Goal: Information Seeking & Learning: Learn about a topic

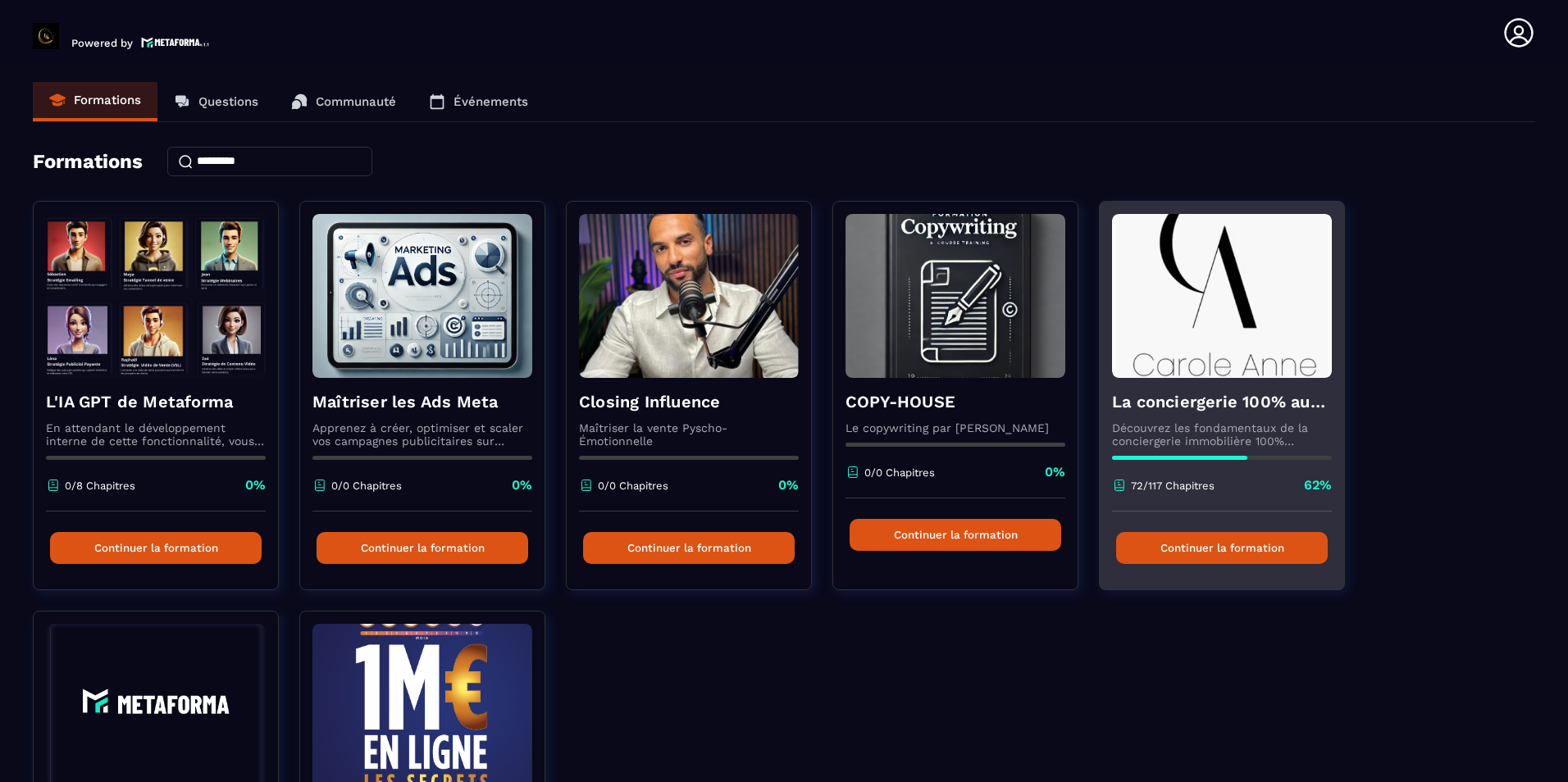
click at [1256, 555] on button "Continuer la formation" at bounding box center [1222, 549] width 211 height 32
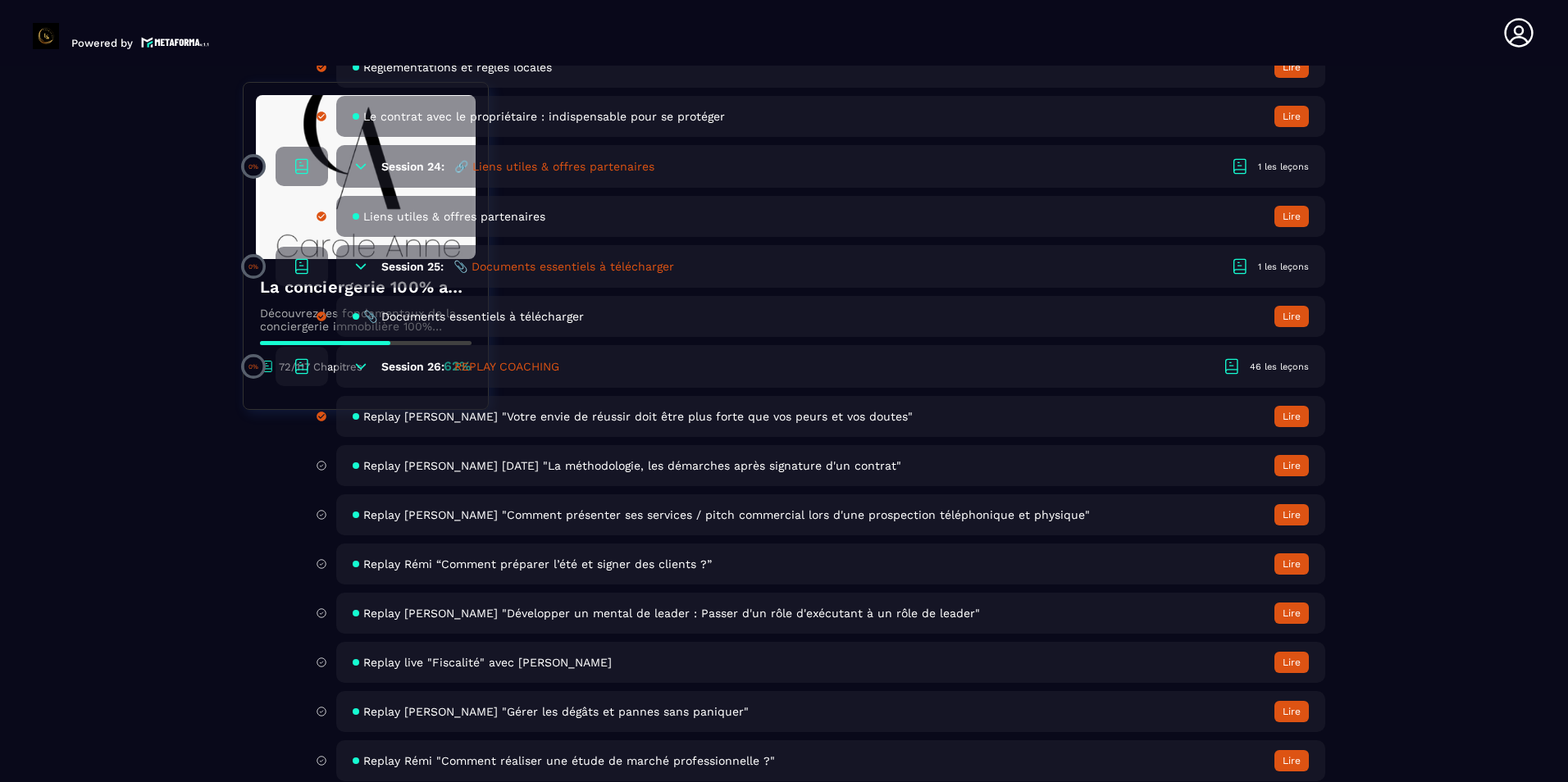
scroll to position [5074, 0]
click at [685, 469] on span "Replay [PERSON_NAME] [DATE] "La méthodologie, les démarches après signature d'u…" at bounding box center [632, 464] width 538 height 13
click at [1295, 463] on button "Lire" at bounding box center [1291, 464] width 35 height 21
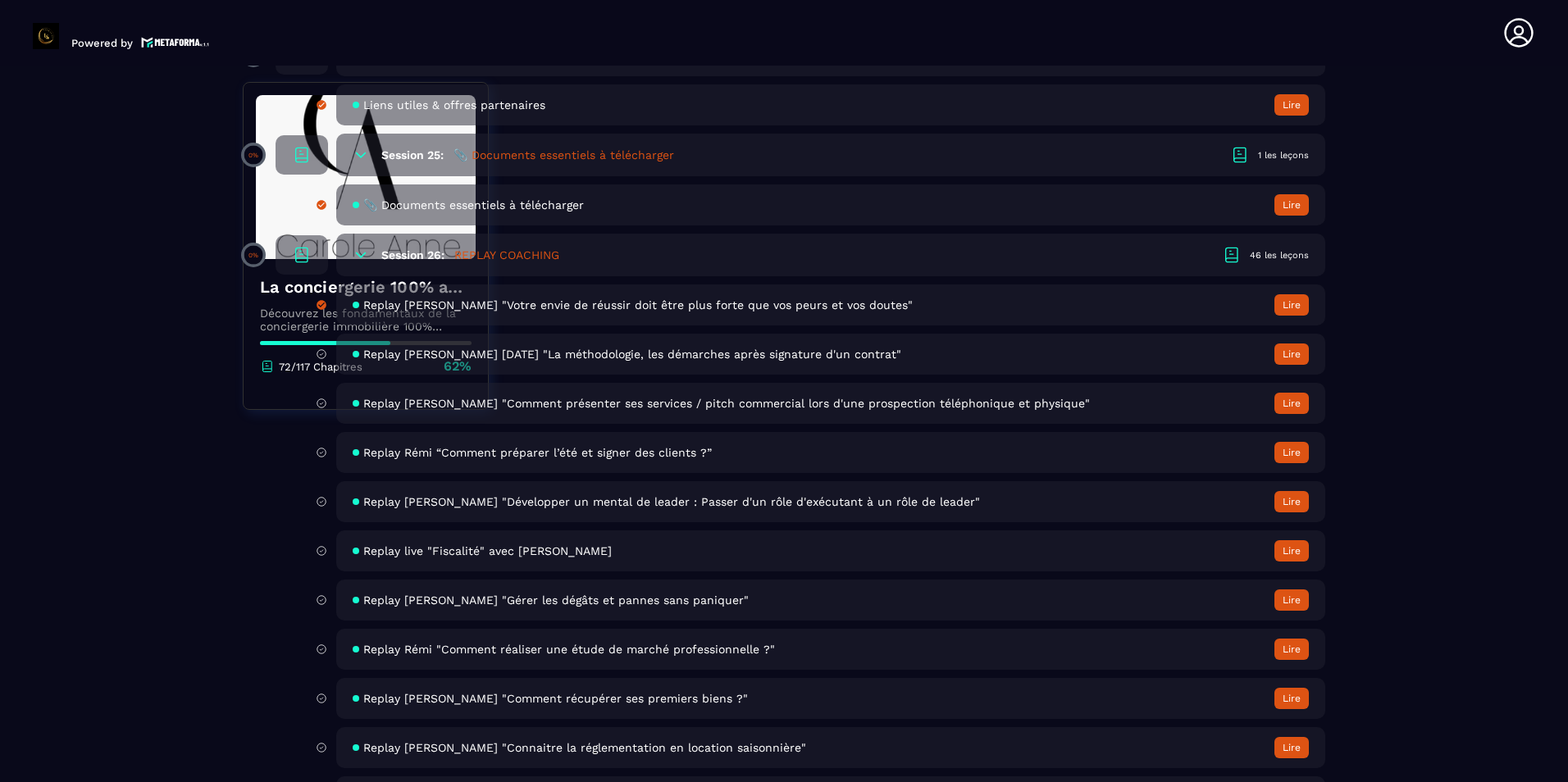
scroll to position [4910, 0]
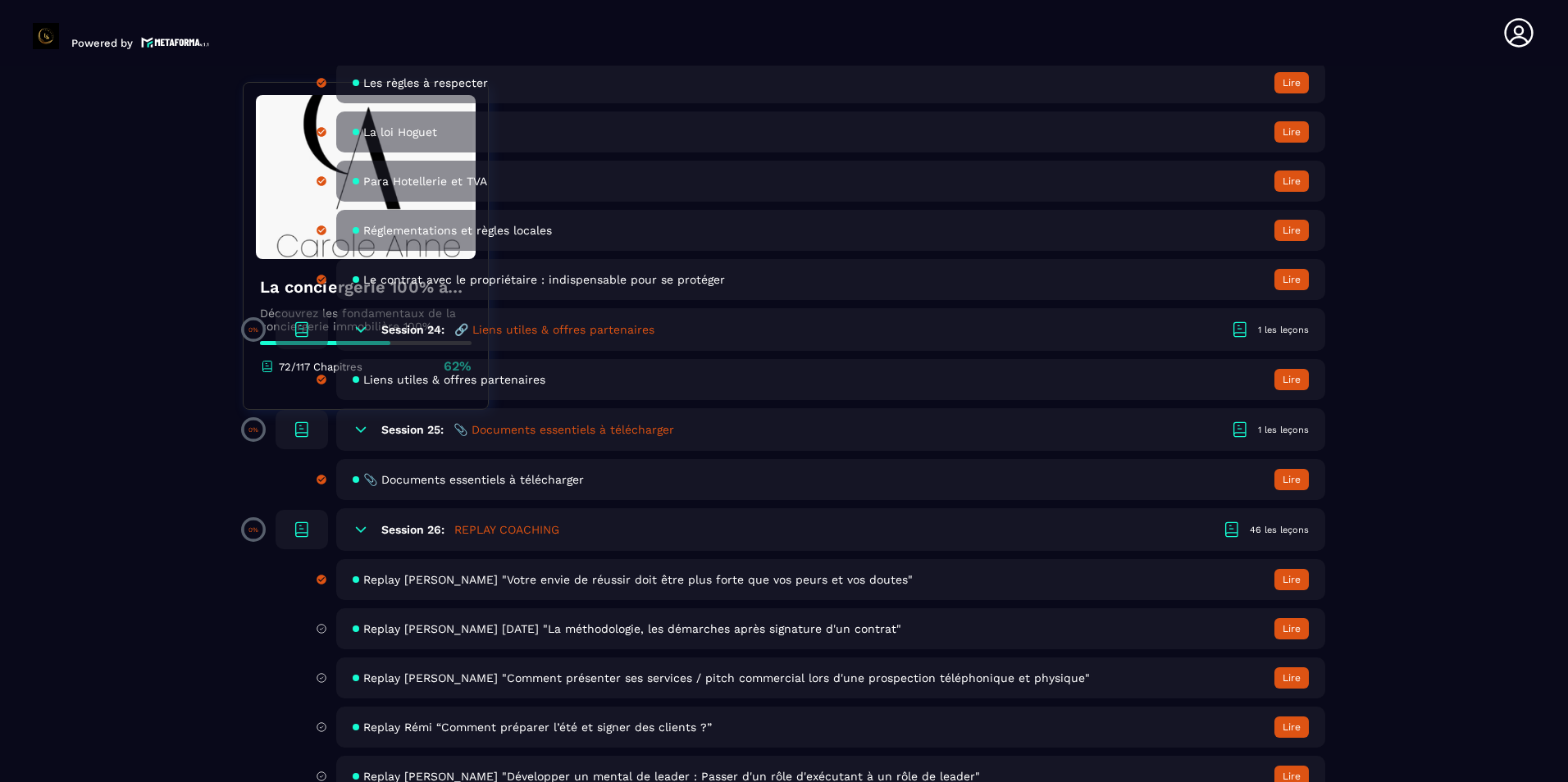
click at [655, 633] on span "Replay [PERSON_NAME] [DATE] "La méthodologie, les démarches après signature d'u…" at bounding box center [632, 628] width 538 height 13
click at [1278, 635] on button "Lire" at bounding box center [1291, 628] width 35 height 21
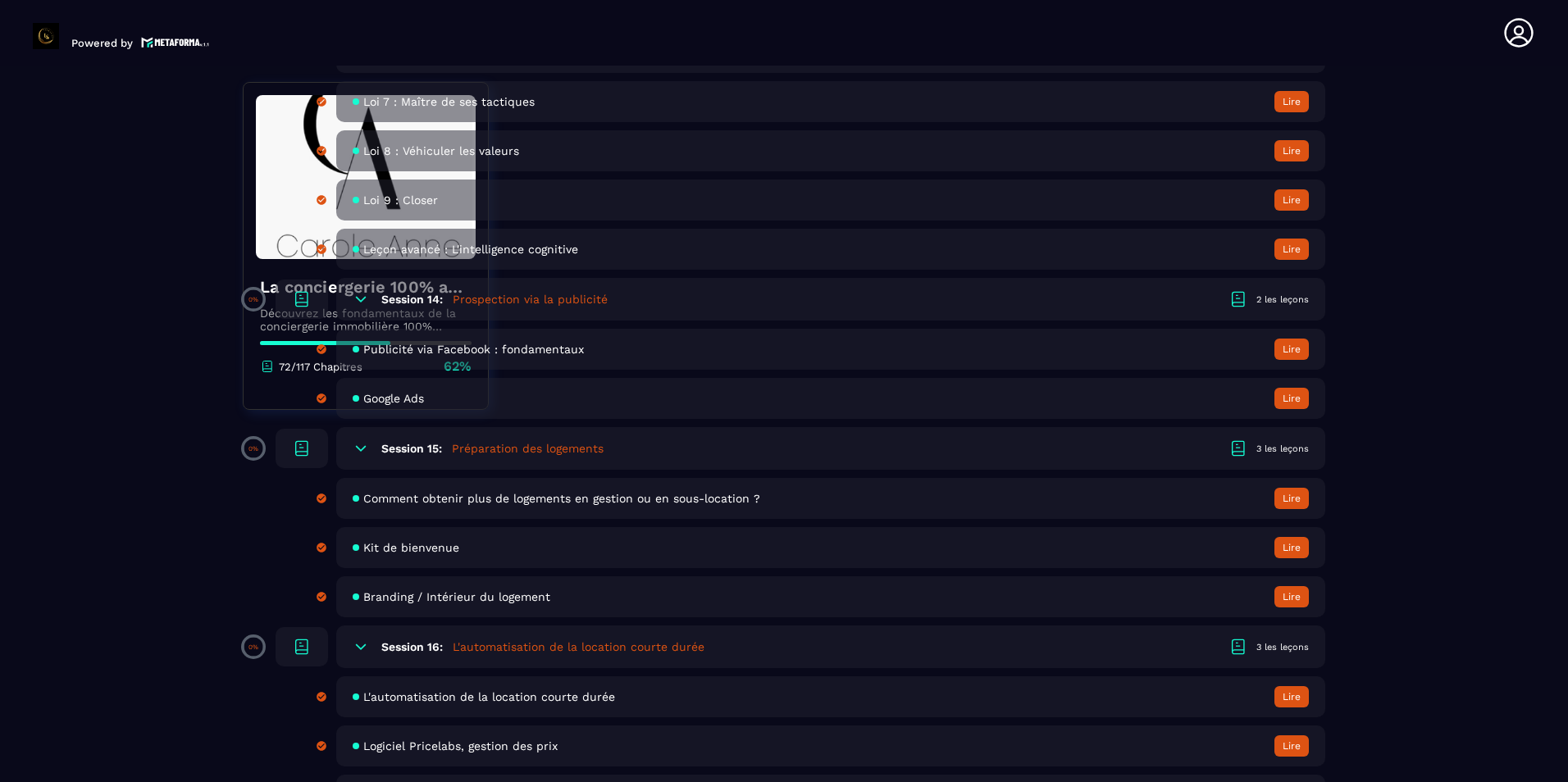
scroll to position [3106, 0]
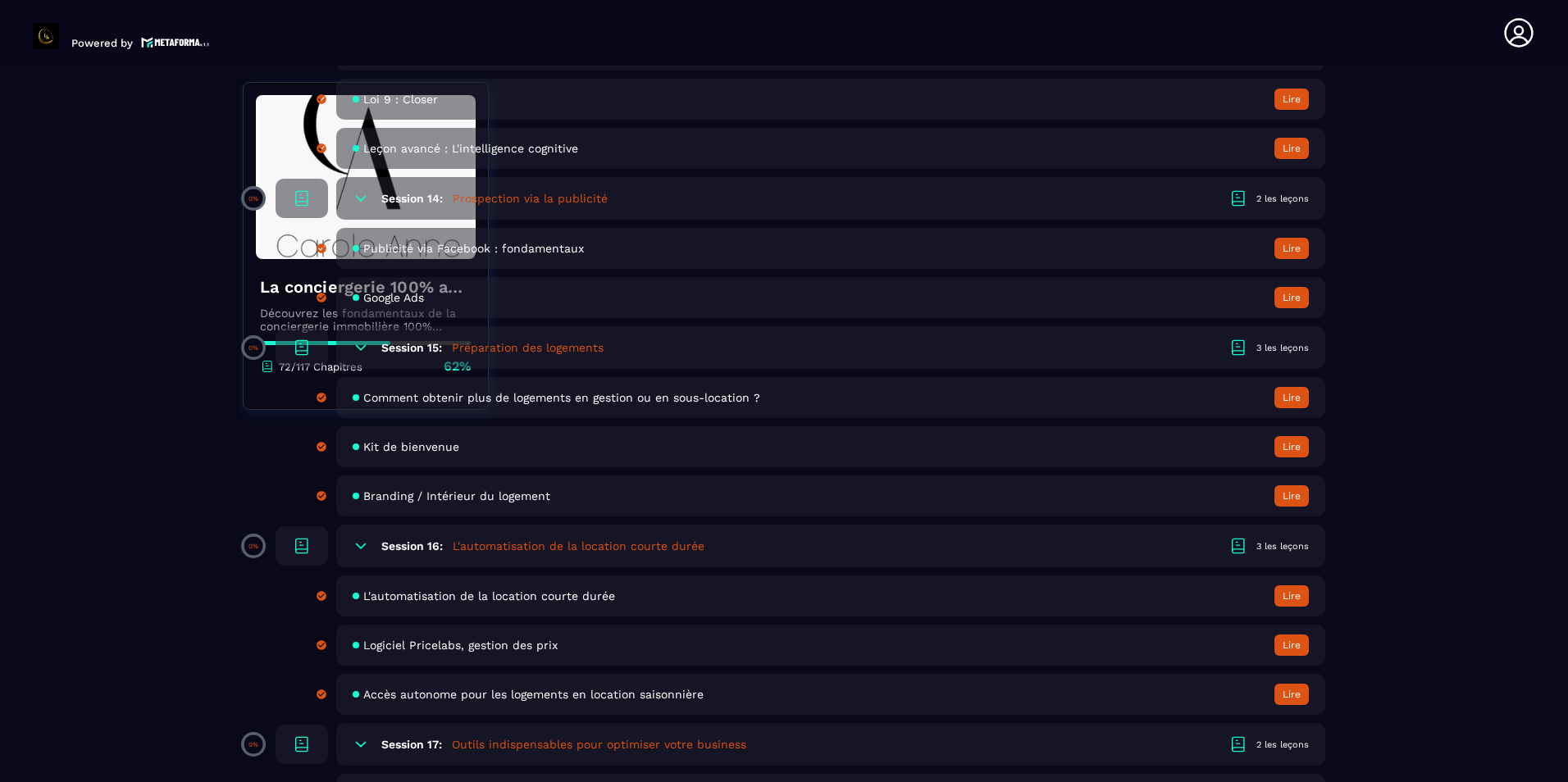
click at [1431, 627] on section "Formations Questions Communauté Événements Formations / La conciergerie 100% au…" at bounding box center [784, 427] width 1568 height 723
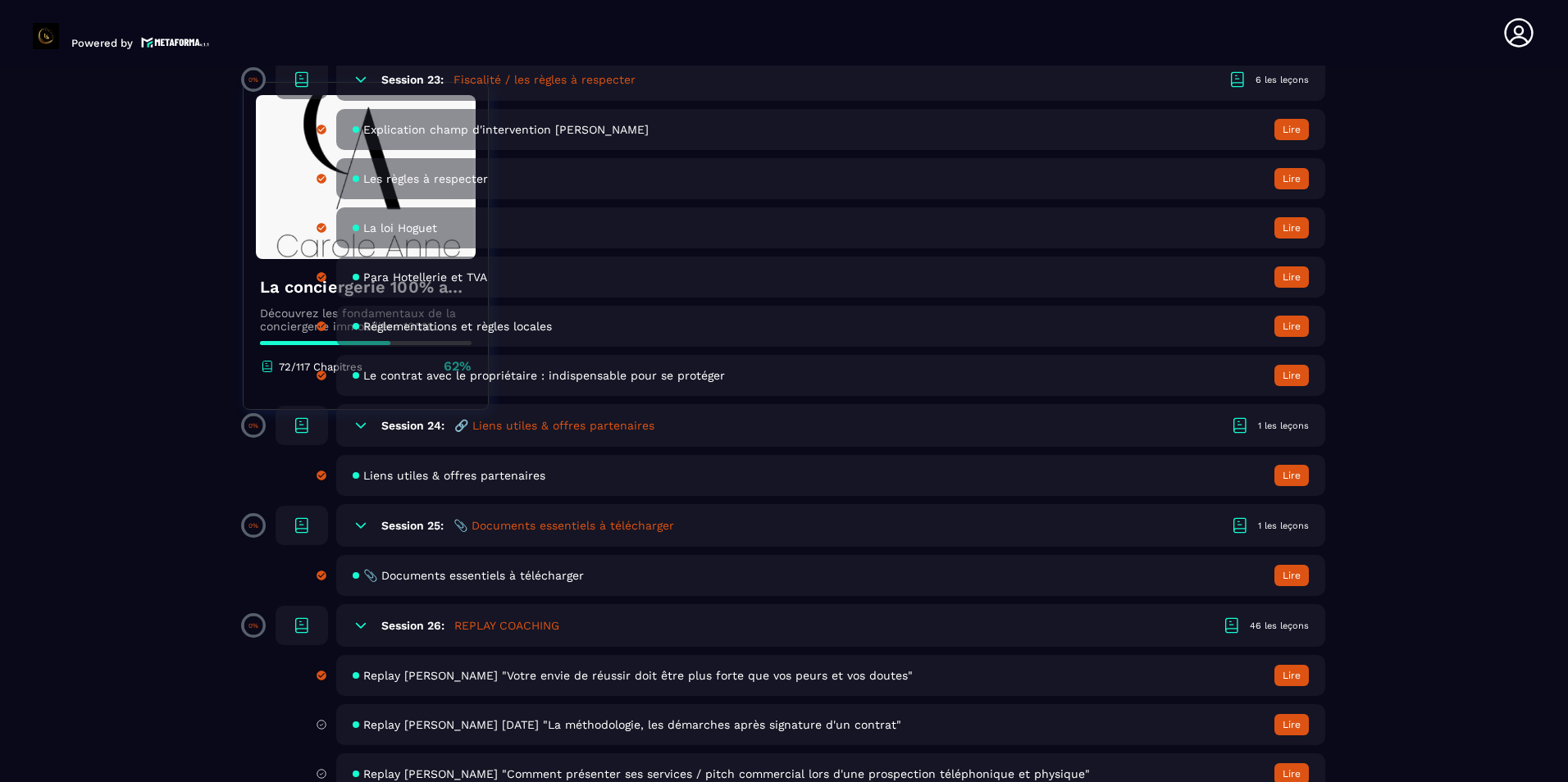
scroll to position [4828, 0]
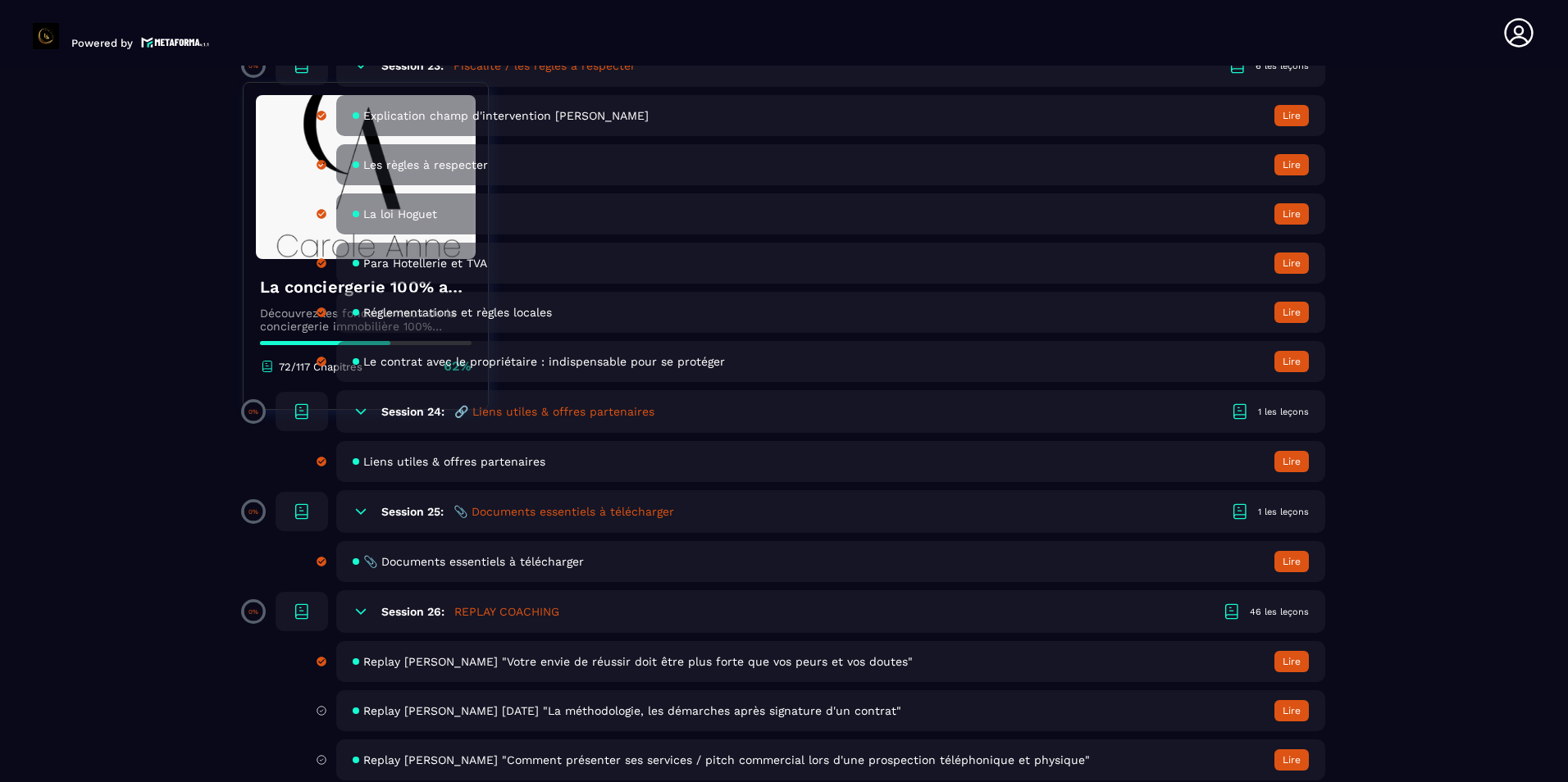
click at [1292, 714] on button "Lire" at bounding box center [1291, 711] width 35 height 21
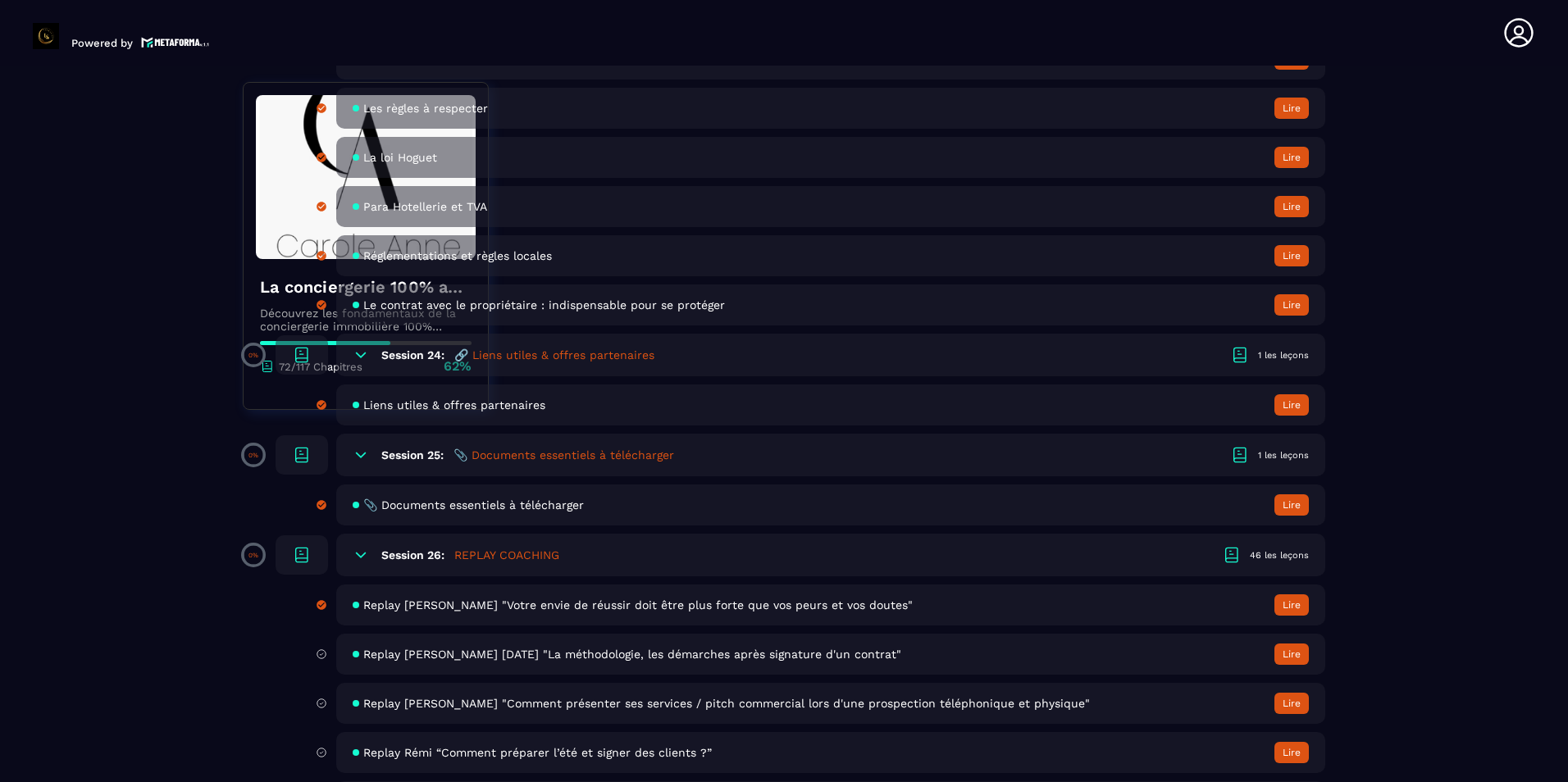
scroll to position [4910, 0]
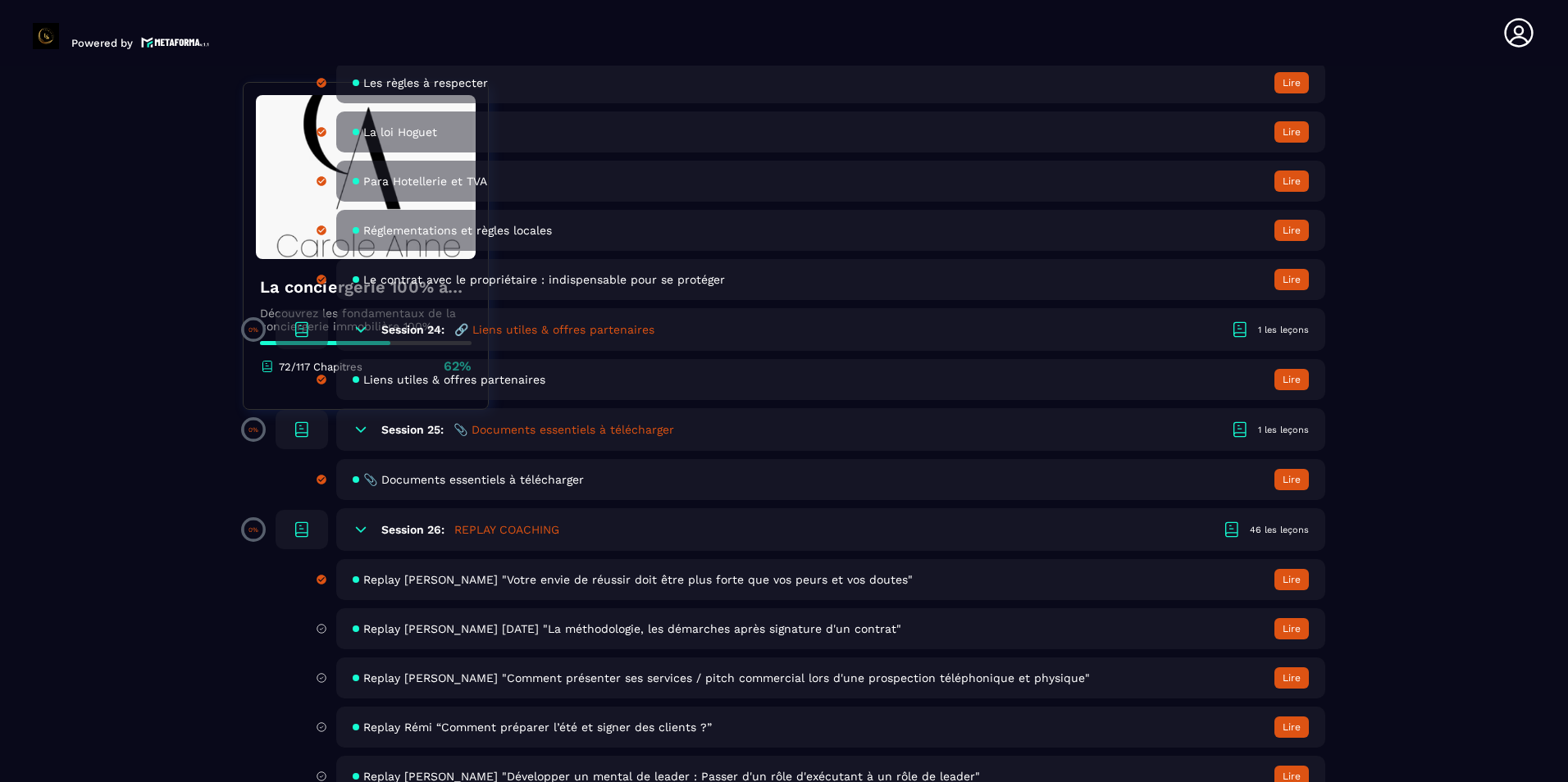
click at [413, 633] on span "Replay [PERSON_NAME] [DATE] "La méthodologie, les démarches après signature d'u…" at bounding box center [632, 628] width 538 height 13
click at [1284, 628] on button "Lire" at bounding box center [1291, 628] width 35 height 21
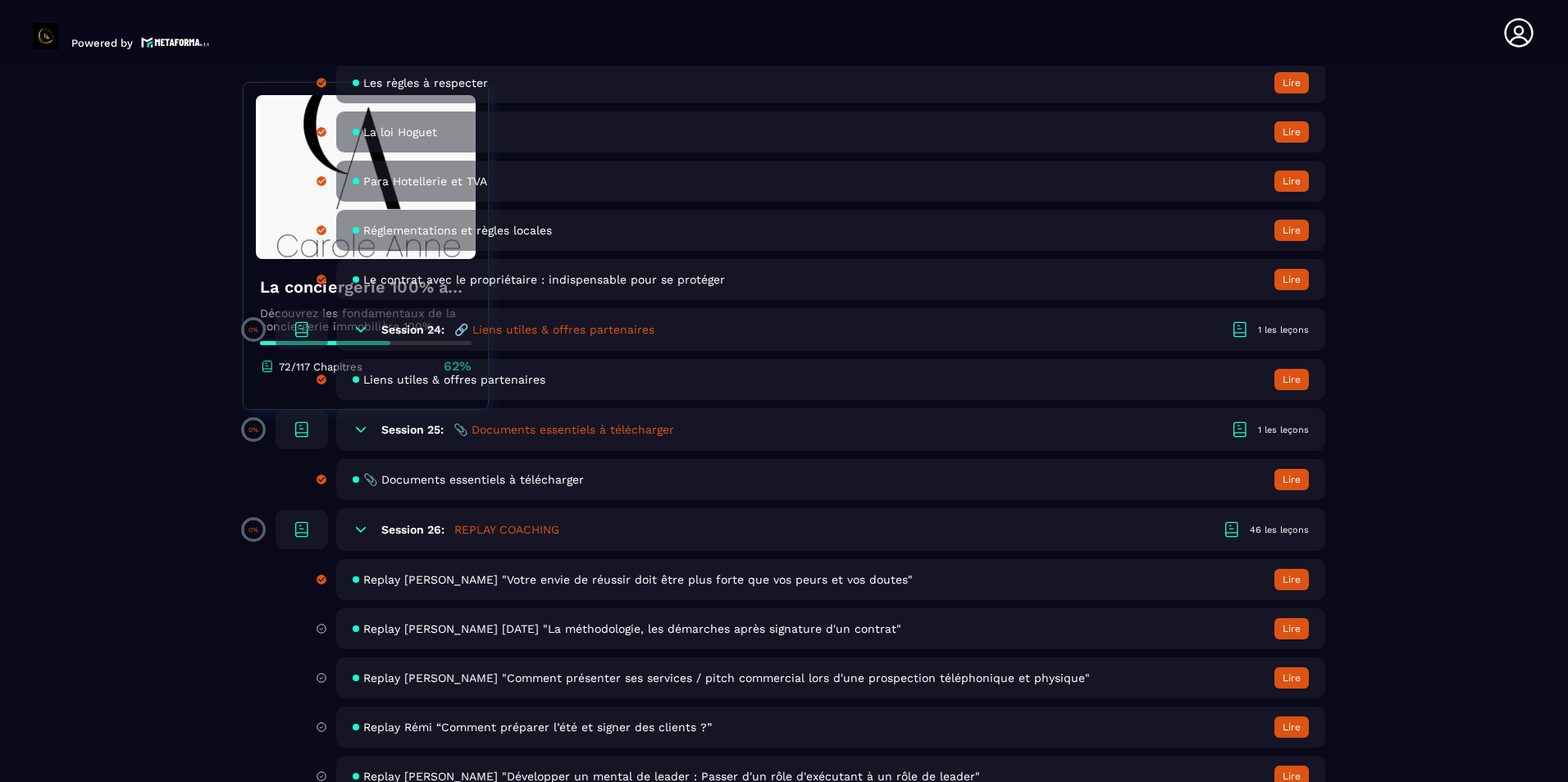
click at [1284, 628] on button "Lire" at bounding box center [1291, 628] width 35 height 21
click at [309, 535] on icon at bounding box center [301, 529] width 20 height 20
click at [358, 530] on icon at bounding box center [361, 530] width 10 height 5
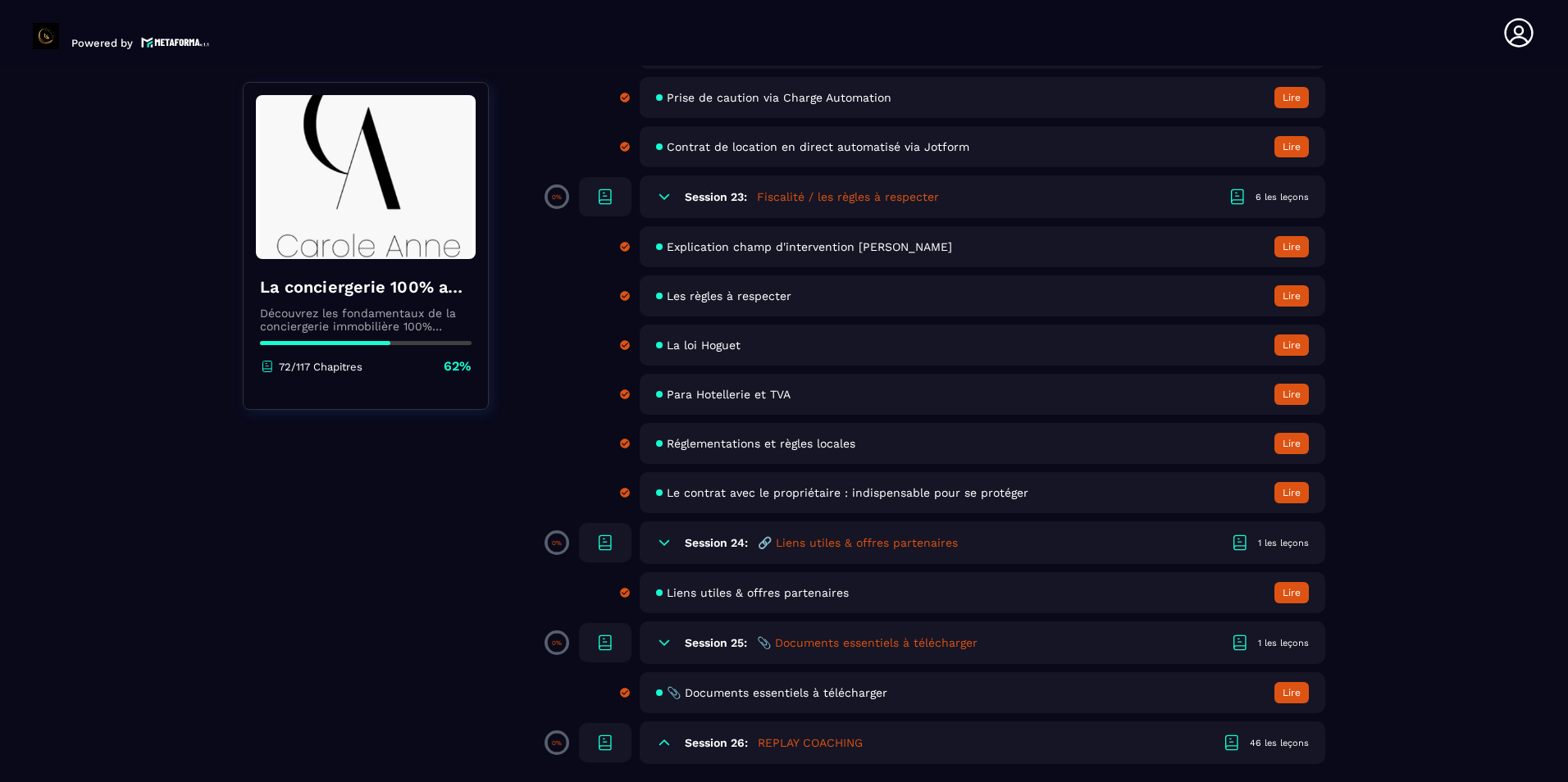
click at [666, 546] on icon at bounding box center [664, 543] width 16 height 16
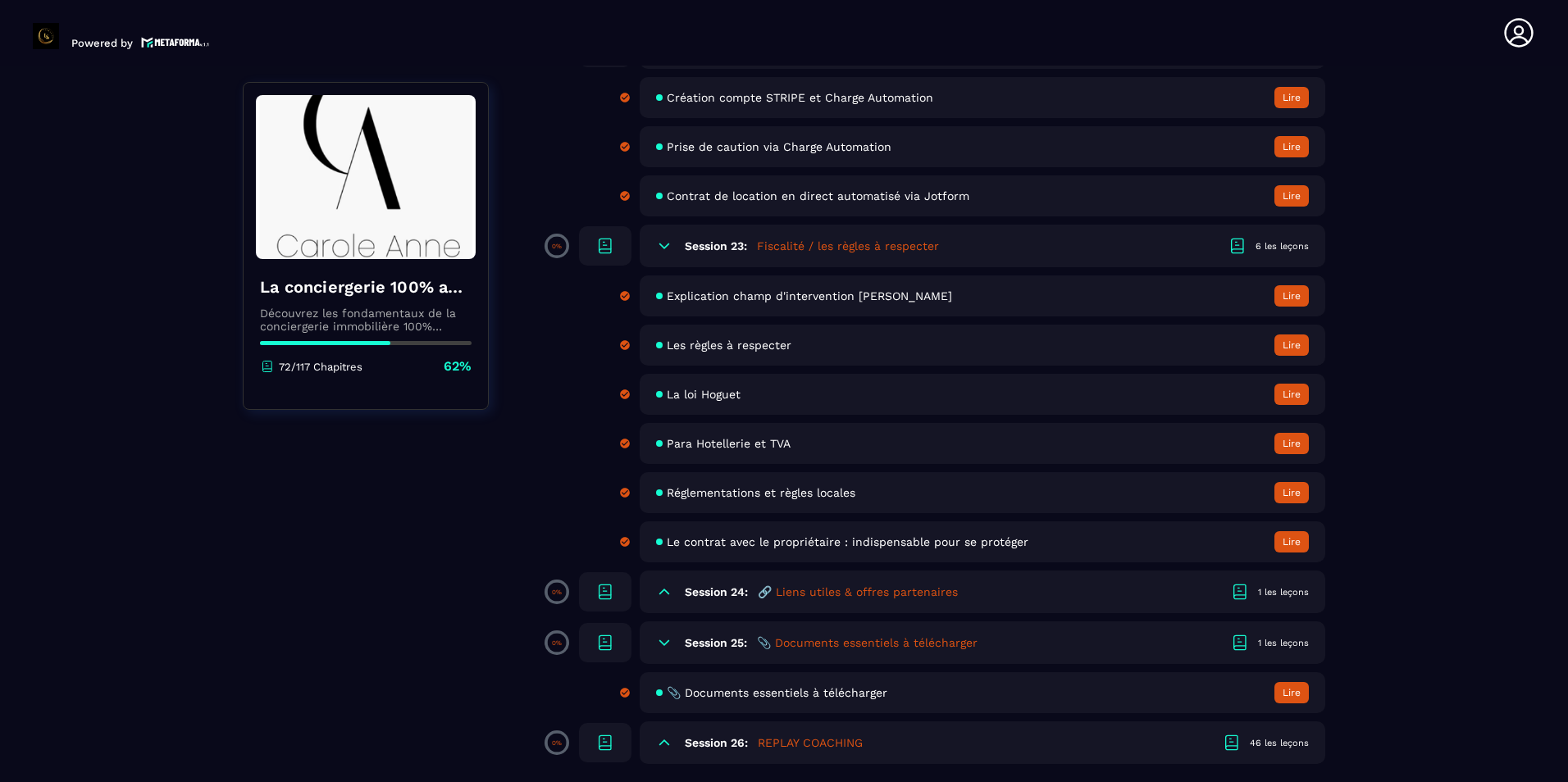
scroll to position [4241, 0]
click at [665, 246] on icon at bounding box center [664, 245] width 16 height 16
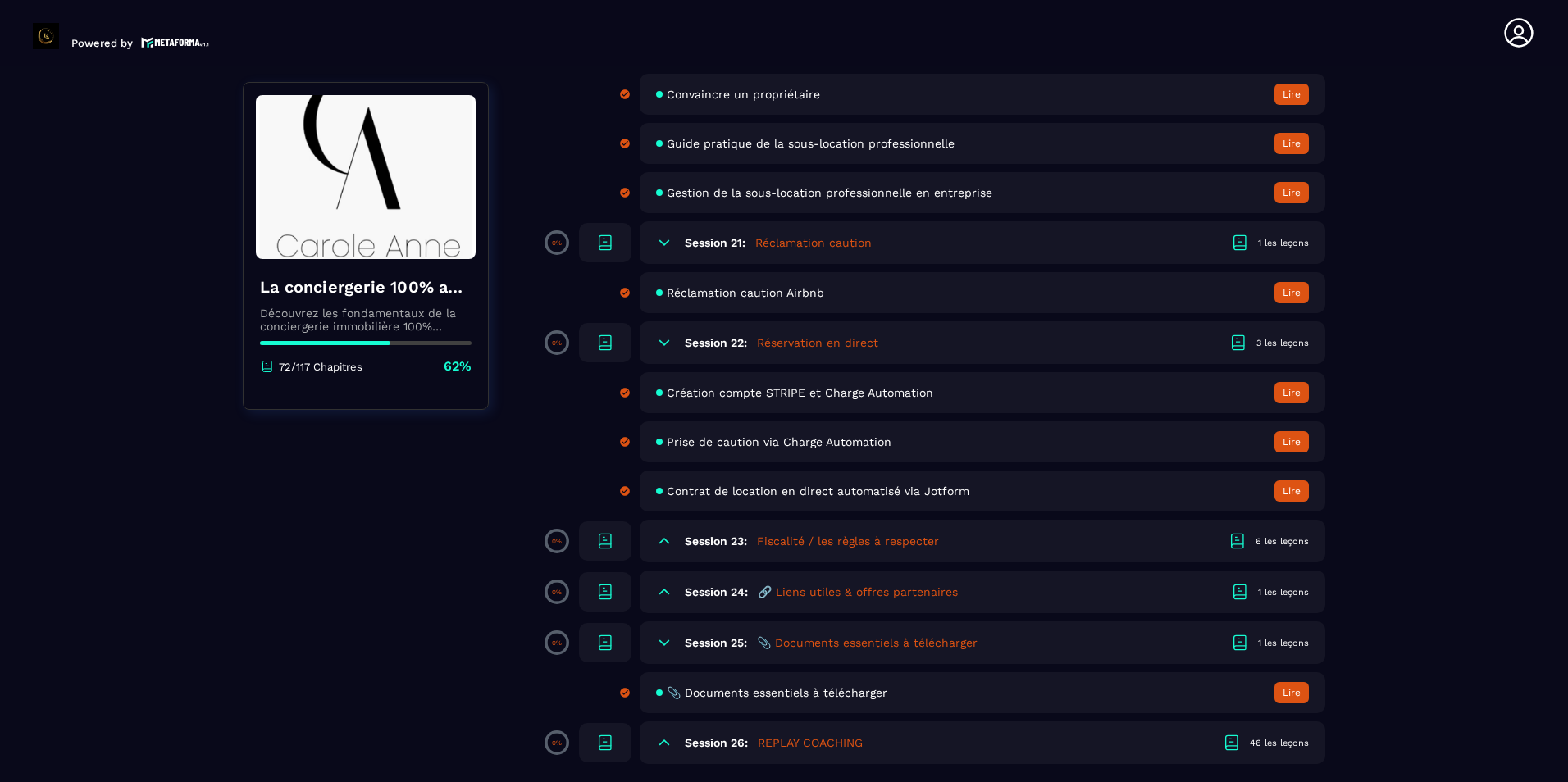
click at [665, 246] on icon at bounding box center [664, 242] width 16 height 16
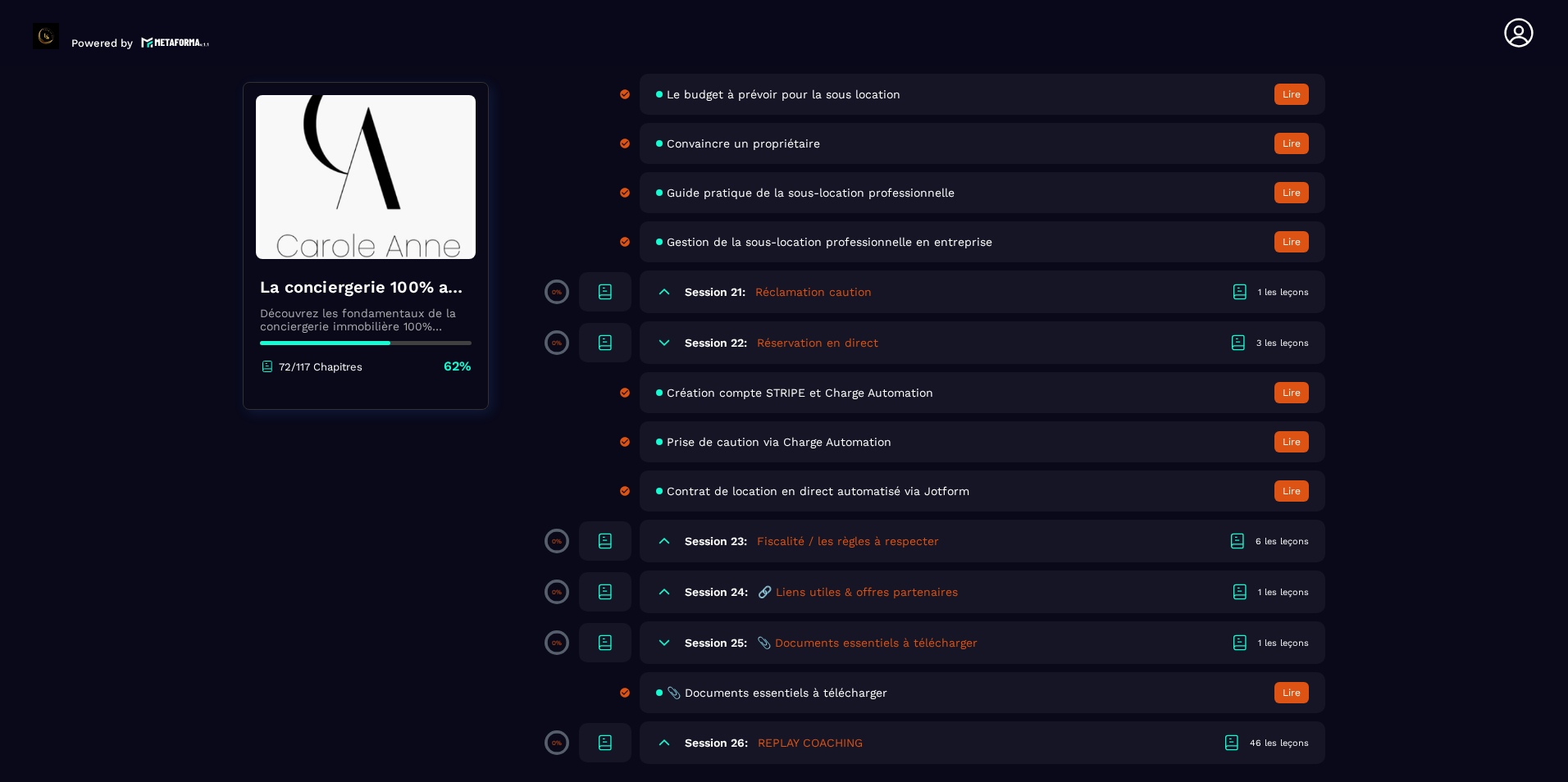
scroll to position [3897, 0]
click at [664, 341] on icon at bounding box center [664, 342] width 16 height 16
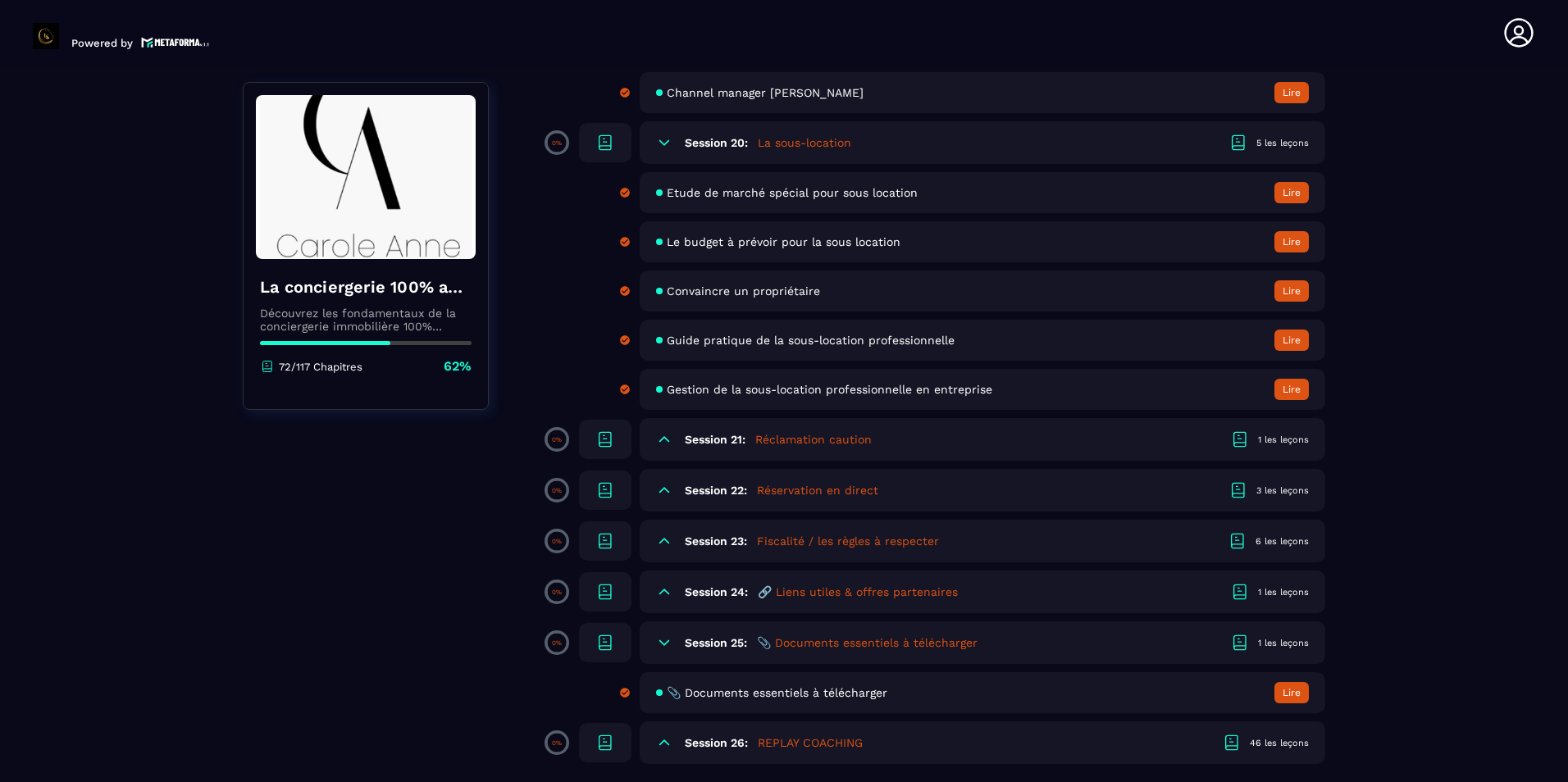
scroll to position [3750, 0]
click at [667, 135] on icon at bounding box center [664, 142] width 16 height 16
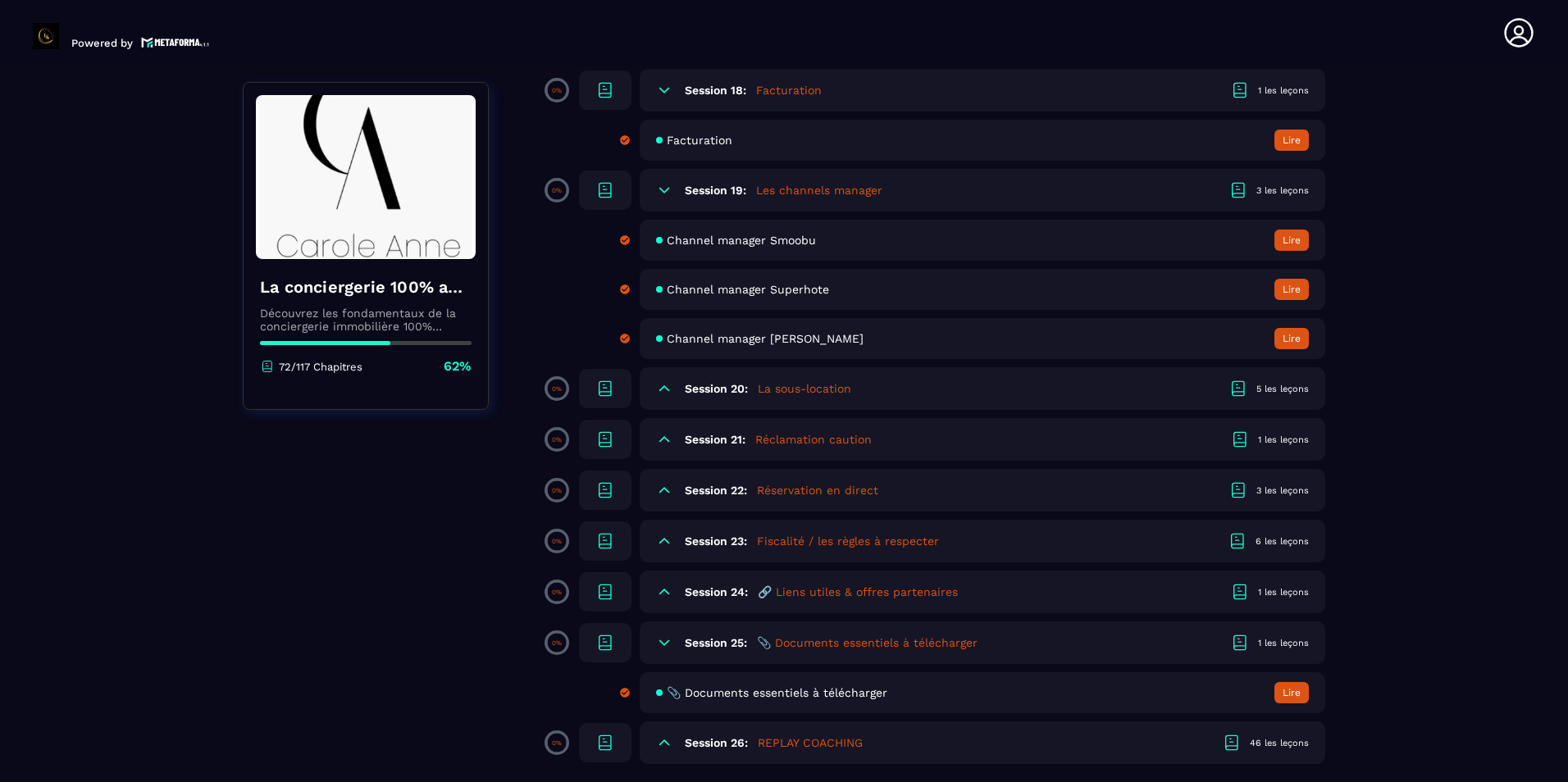
click at [665, 192] on icon at bounding box center [665, 190] width 10 height 5
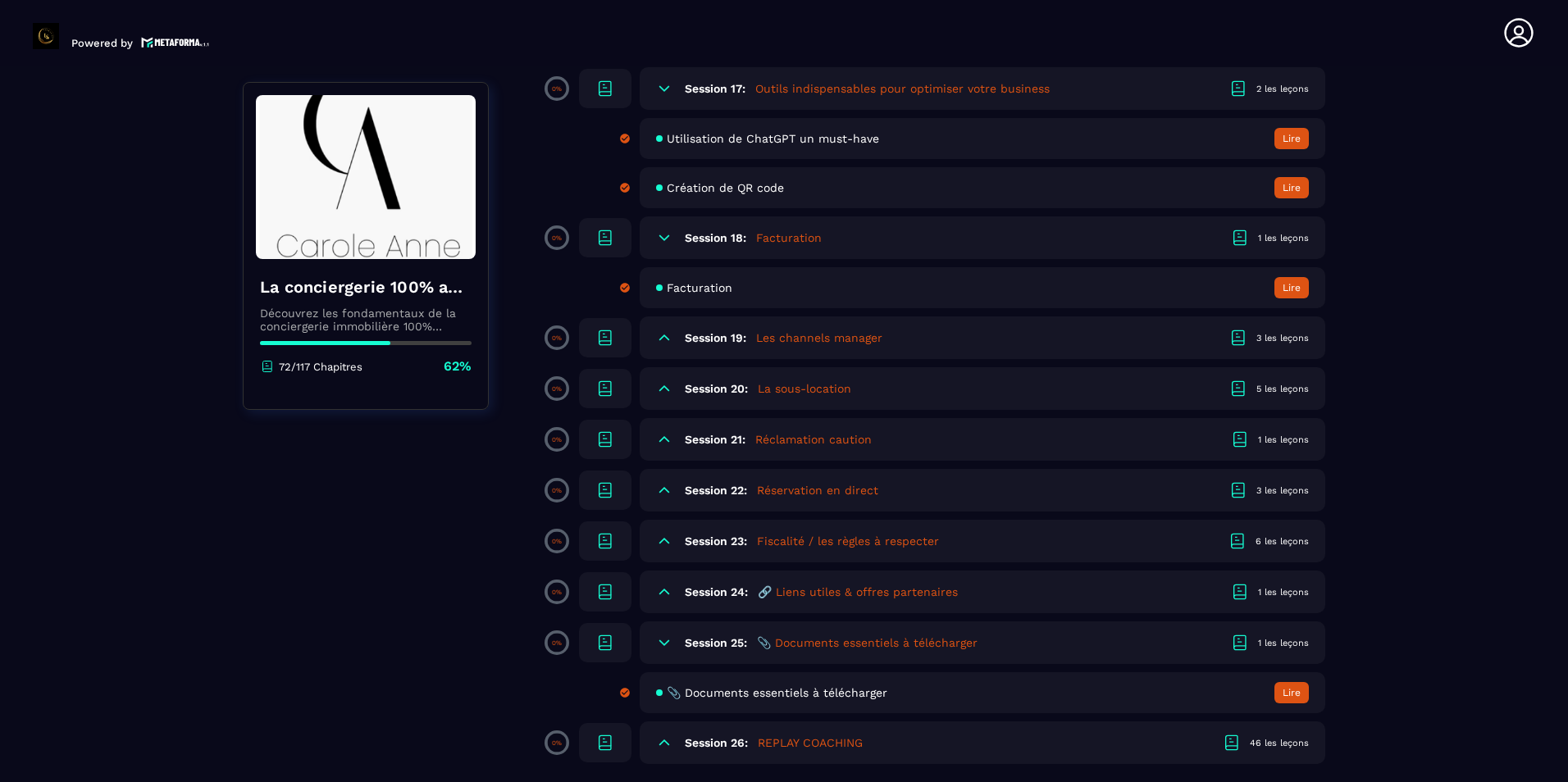
click at [659, 90] on icon at bounding box center [664, 88] width 16 height 16
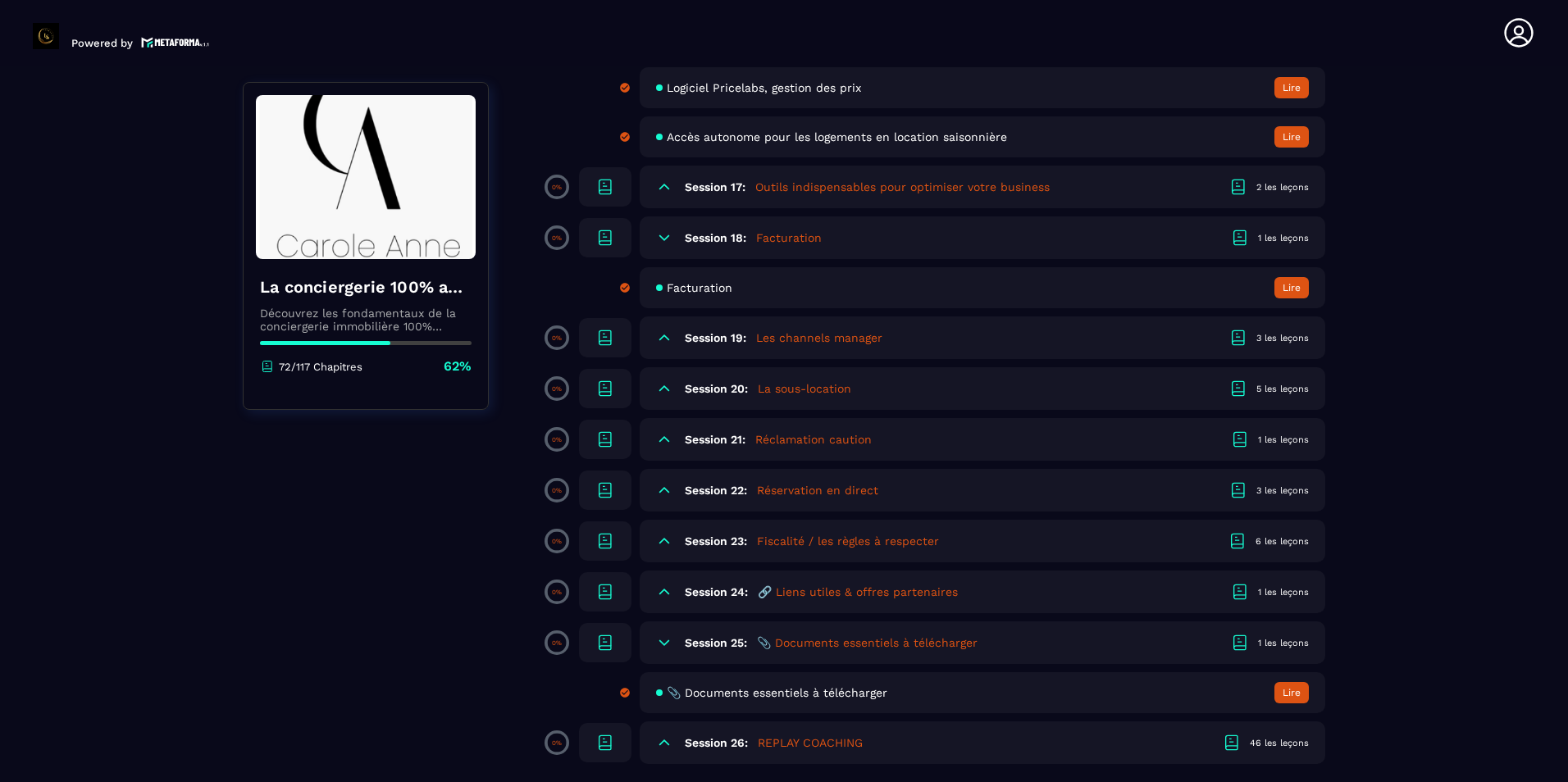
click at [666, 242] on icon at bounding box center [664, 237] width 16 height 16
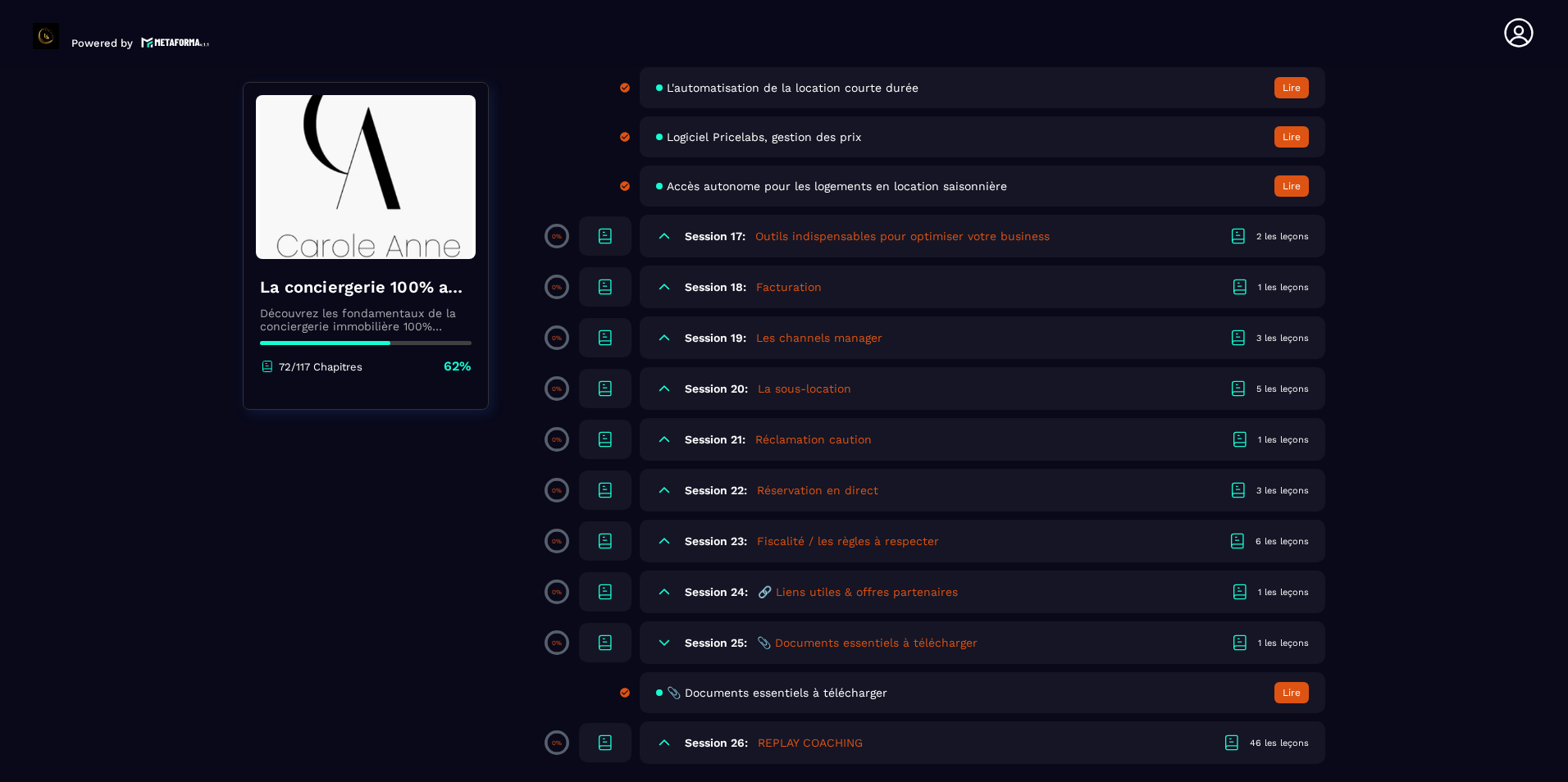
click at [702, 745] on h6 "Session 26:" at bounding box center [716, 742] width 63 height 13
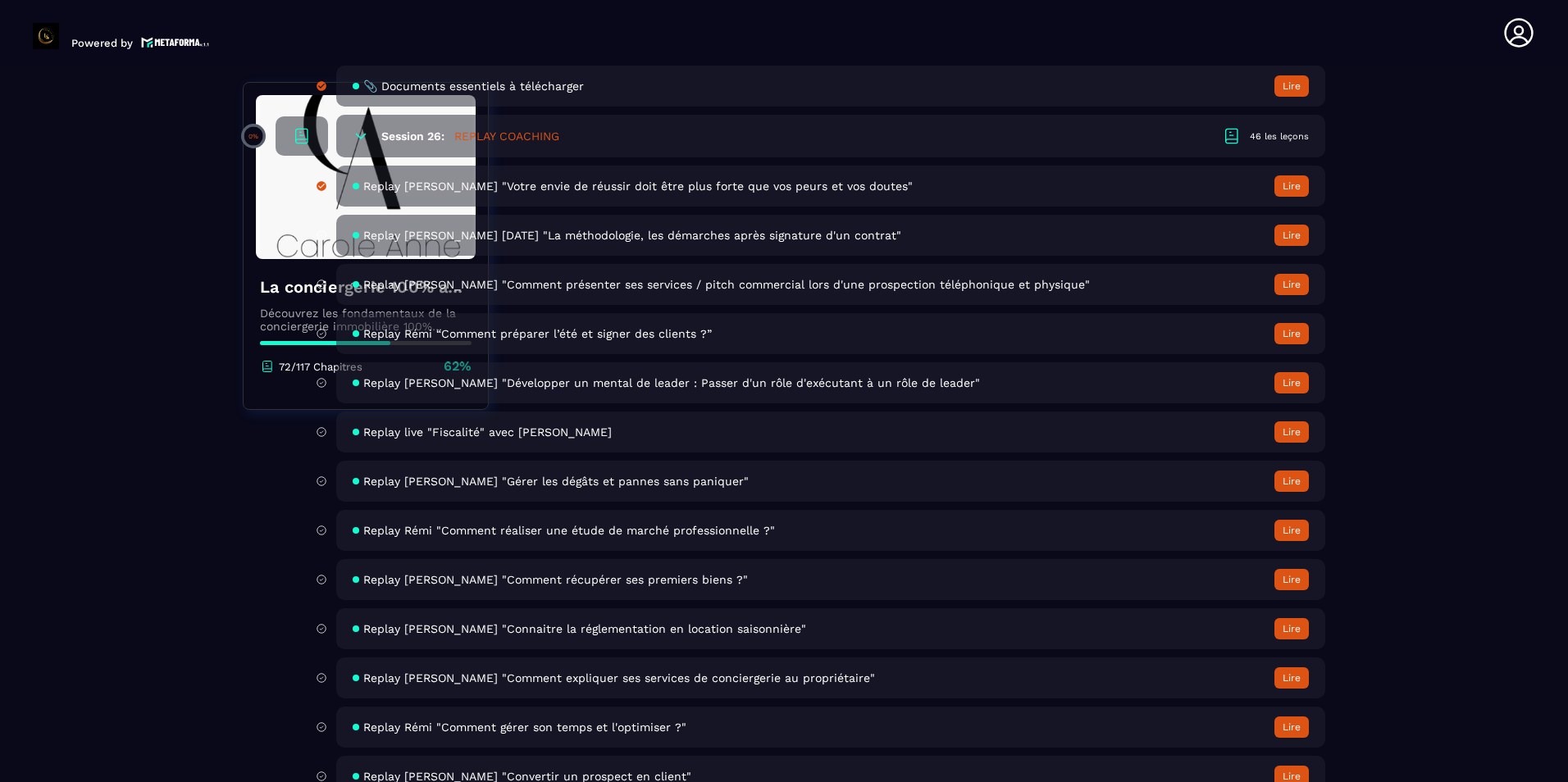
scroll to position [4139, 0]
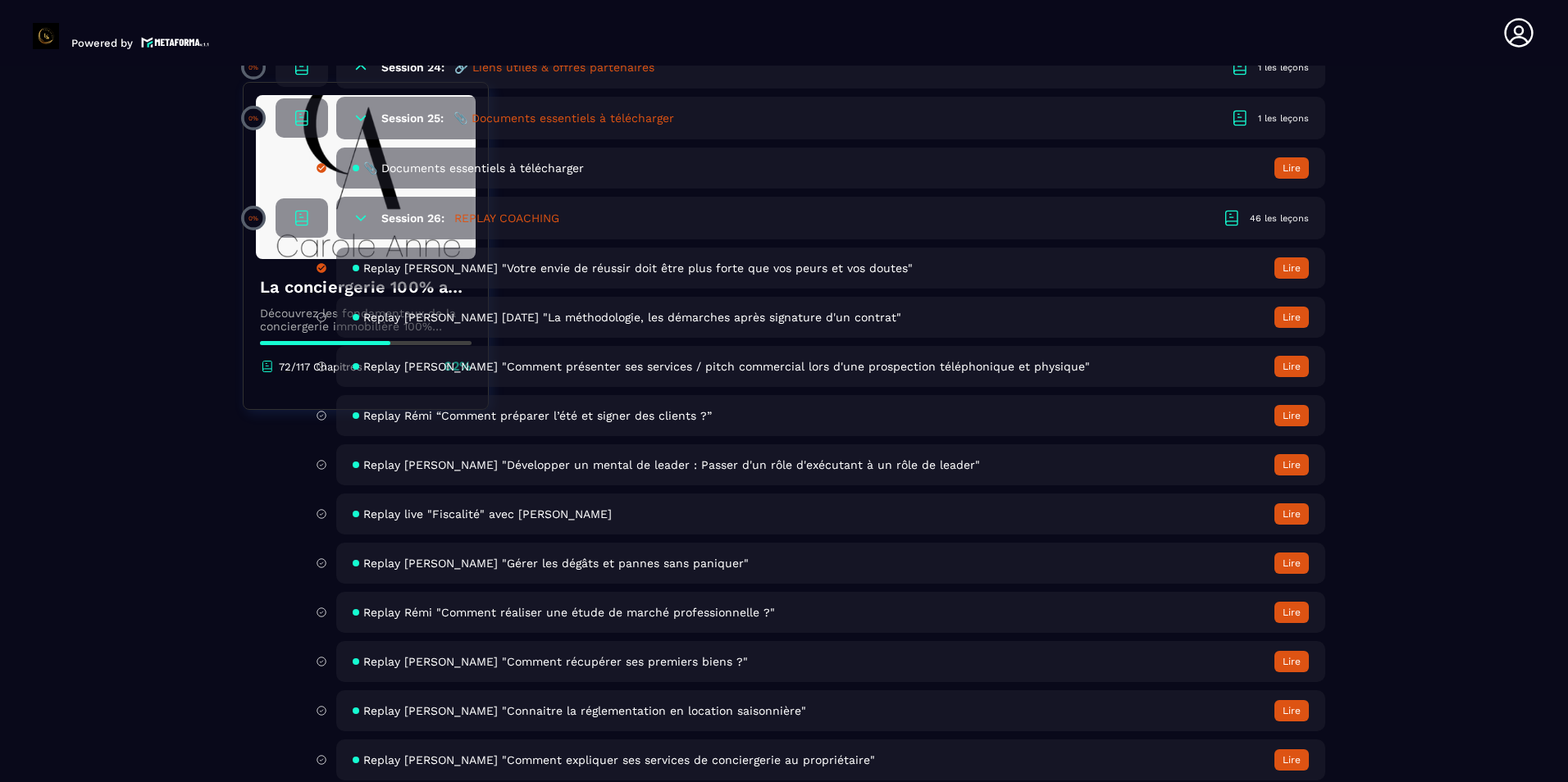
click at [1287, 312] on button "Lire" at bounding box center [1291, 317] width 35 height 21
click at [98, 492] on section "Formations Questions Communauté Événements Formations / La conciergerie 100% au…" at bounding box center [784, 427] width 1568 height 723
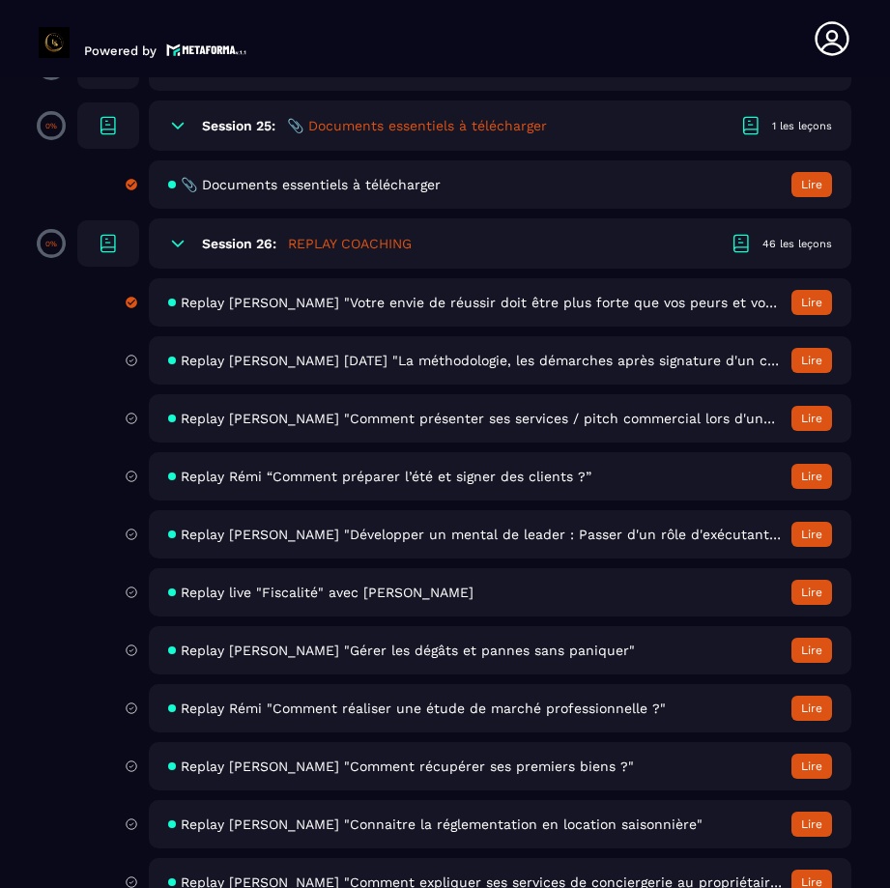
scroll to position [4829, 0]
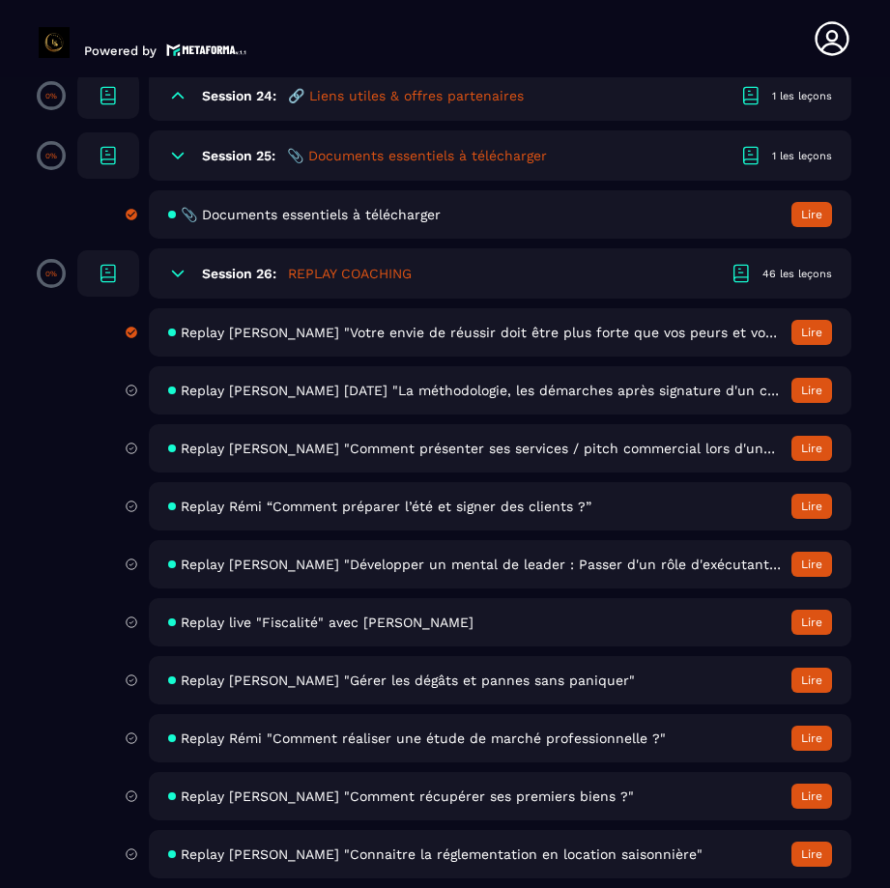
click at [804, 385] on button "Lire" at bounding box center [811, 390] width 41 height 25
click at [805, 387] on button "Lire" at bounding box center [811, 390] width 41 height 25
